Goal: Check status

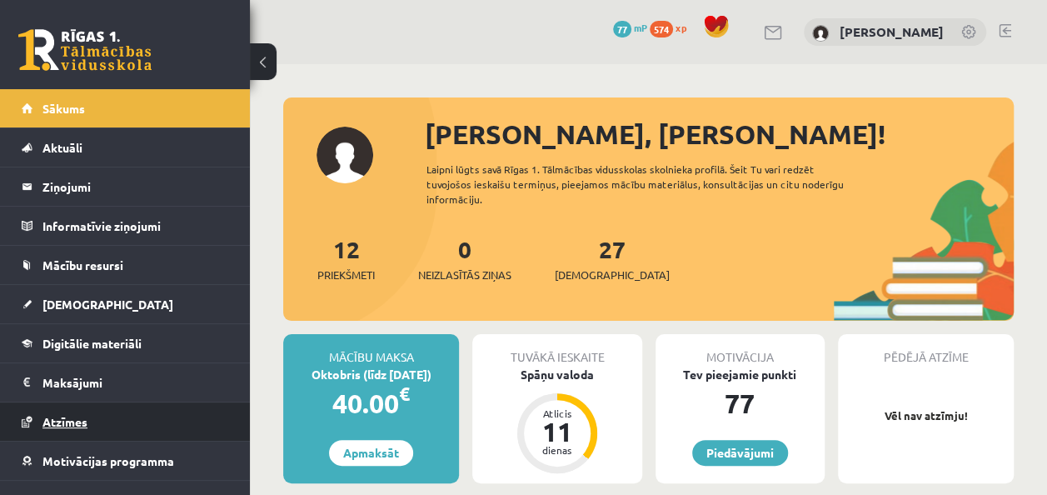
drag, startPoint x: 0, startPoint y: 0, endPoint x: 67, endPoint y: 415, distance: 420.2
click at [67, 415] on span "Atzīmes" at bounding box center [64, 421] width 45 height 15
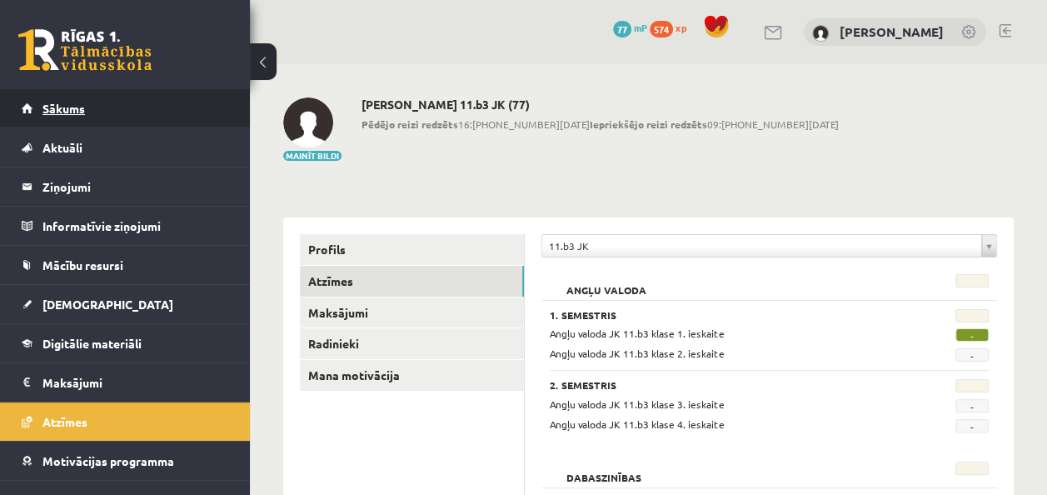
click at [68, 111] on span "Sākums" at bounding box center [63, 108] width 42 height 15
